Goal: Transaction & Acquisition: Book appointment/travel/reservation

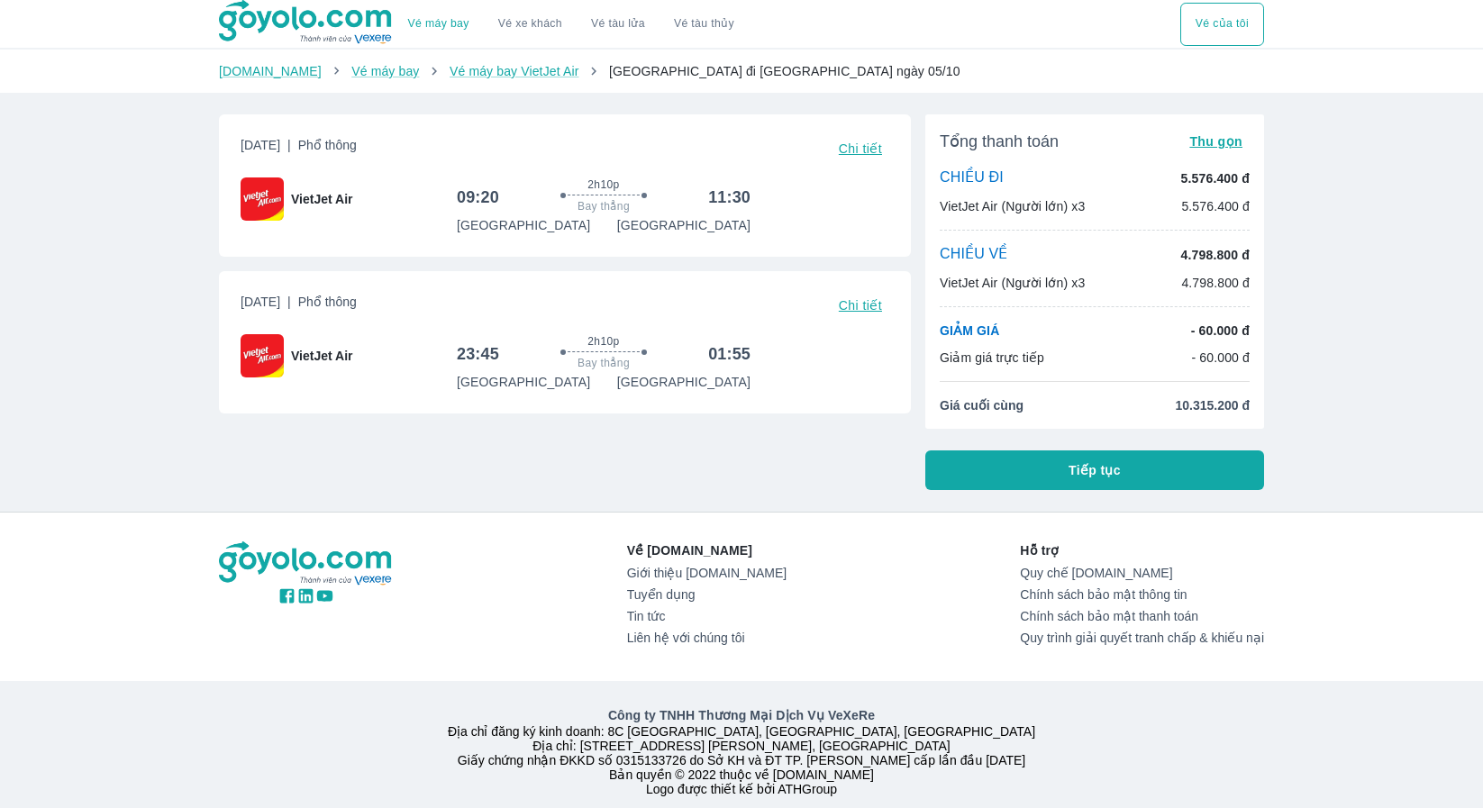
click at [989, 478] on button "Tiếp tục" at bounding box center [1094, 470] width 339 height 40
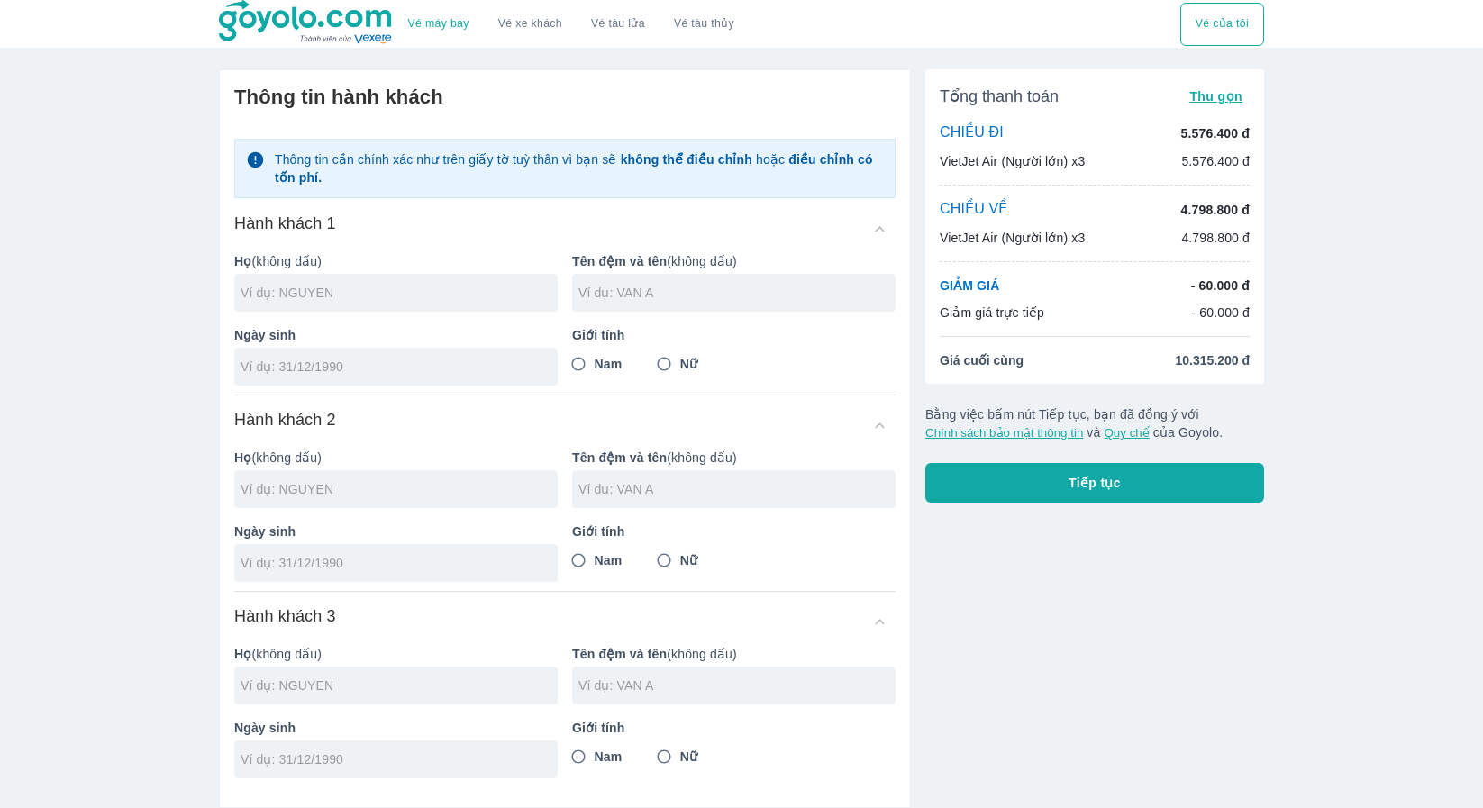
click at [411, 296] on input "text" at bounding box center [399, 293] width 317 height 18
